Goal: Information Seeking & Learning: Learn about a topic

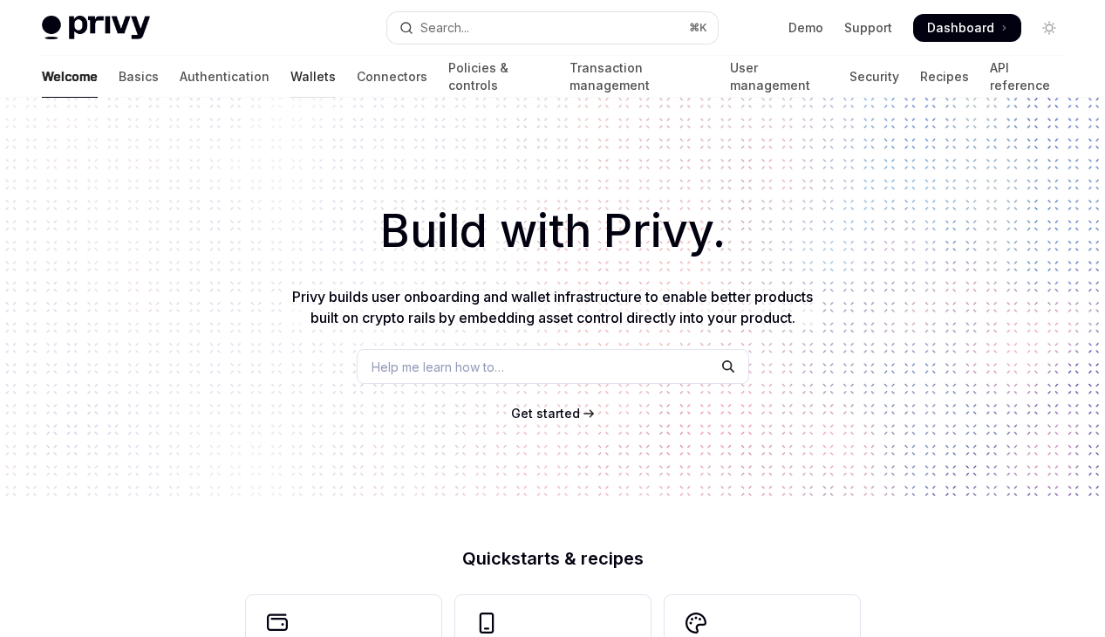
click at [290, 81] on link "Wallets" at bounding box center [312, 77] width 45 height 42
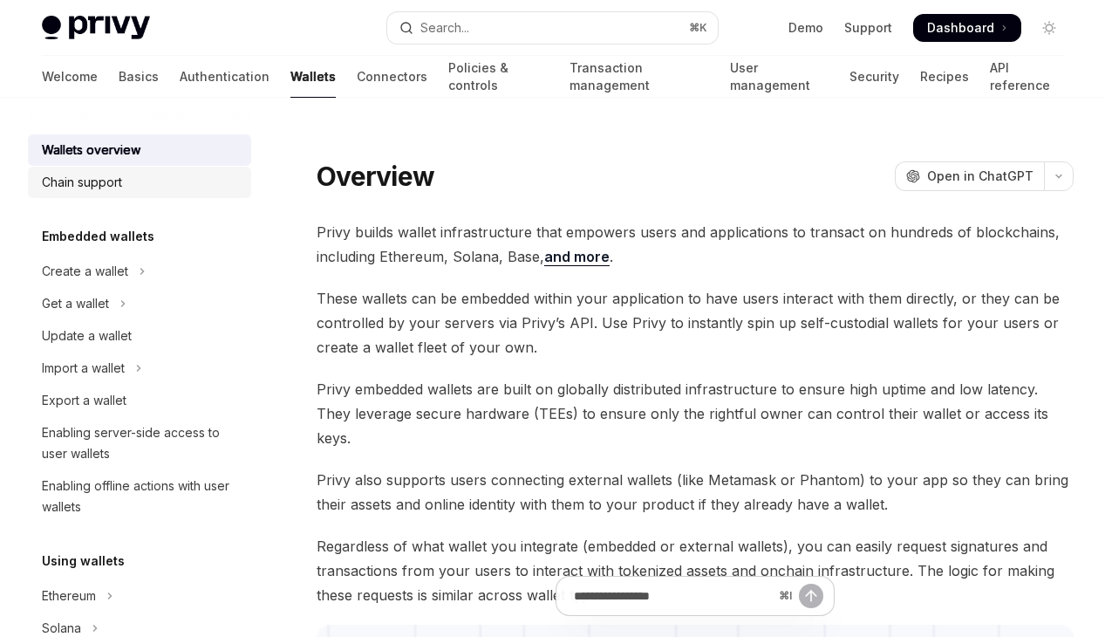
click at [107, 188] on div "Chain support" at bounding box center [82, 182] width 80 height 21
type textarea "*"
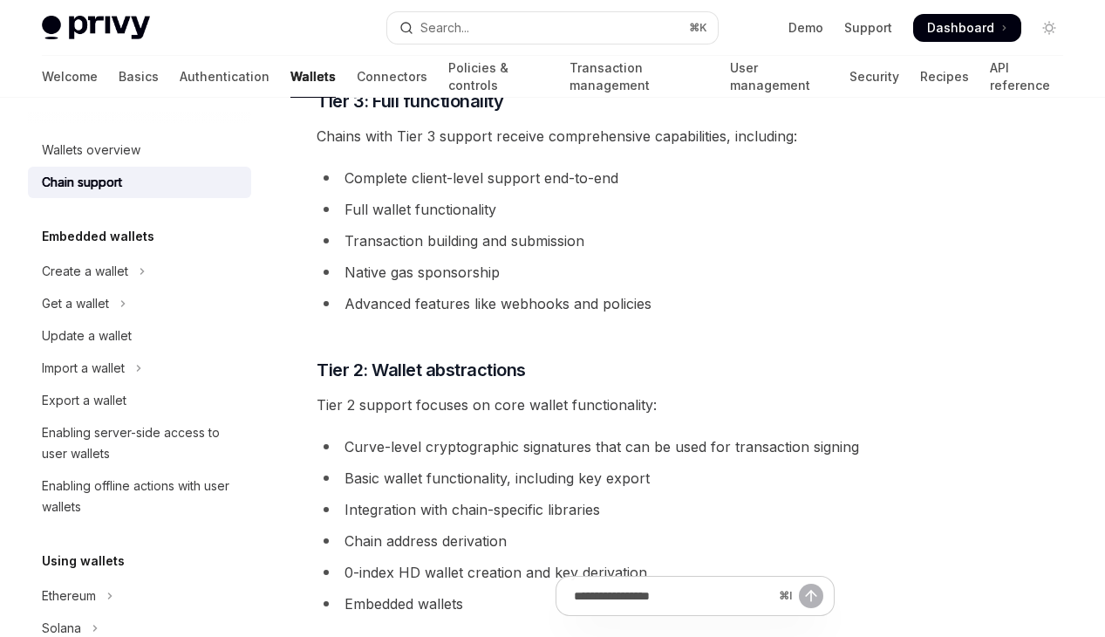
scroll to position [1022, 0]
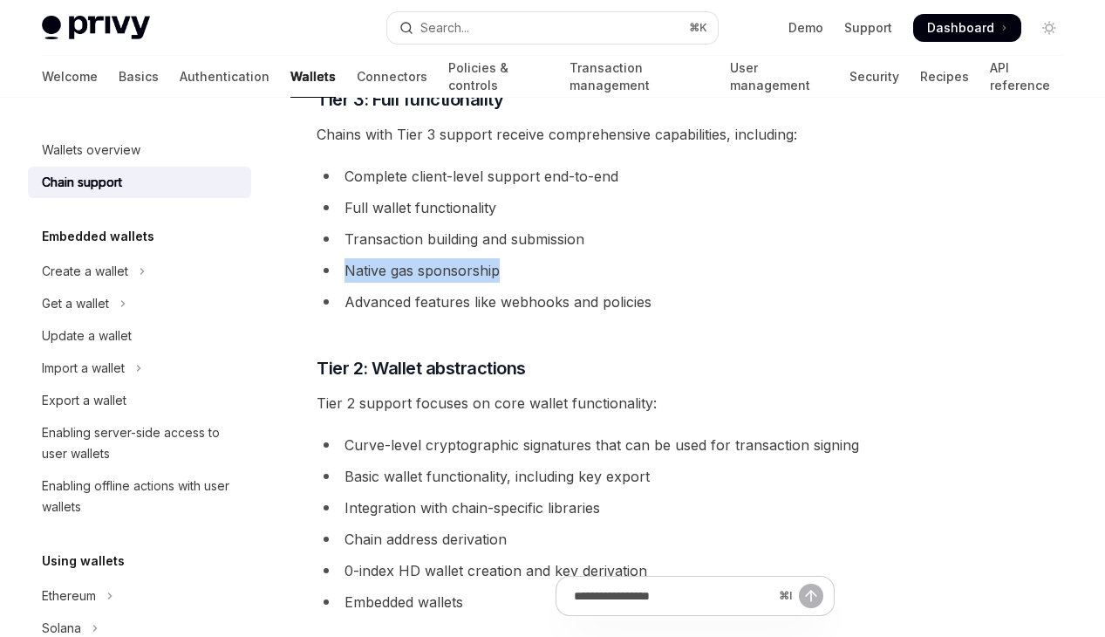
drag, startPoint x: 522, startPoint y: 268, endPoint x: 345, endPoint y: 273, distance: 177.1
click at [345, 273] on li "Native gas sponsorship" at bounding box center [695, 270] width 757 height 24
copy li "Native gas sponsorship"
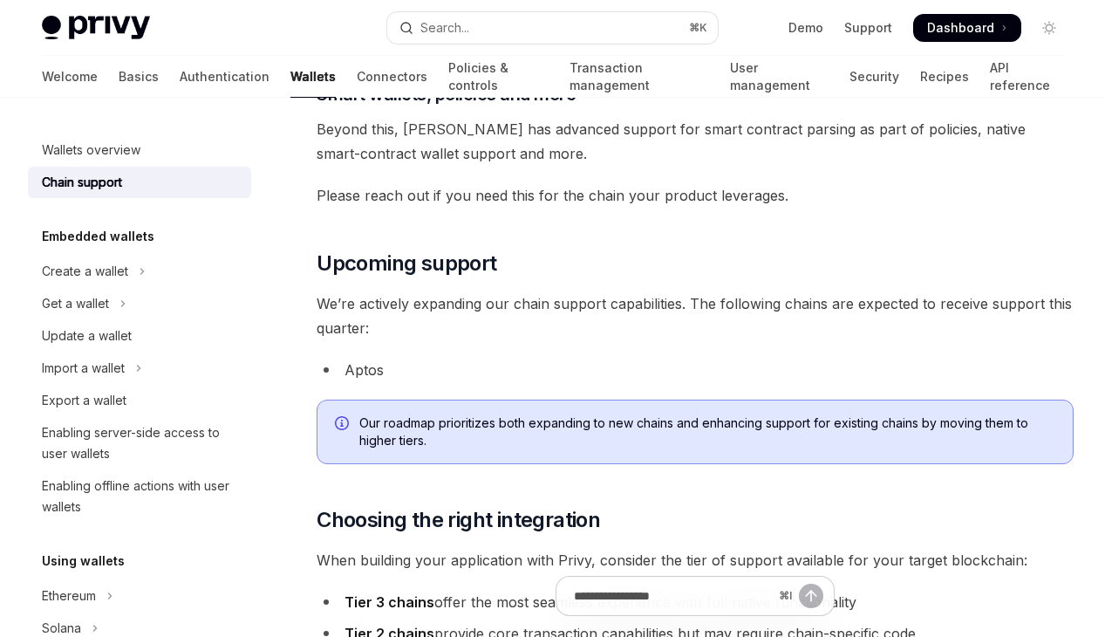
scroll to position [1782, 0]
